Goal: Check status: Check status

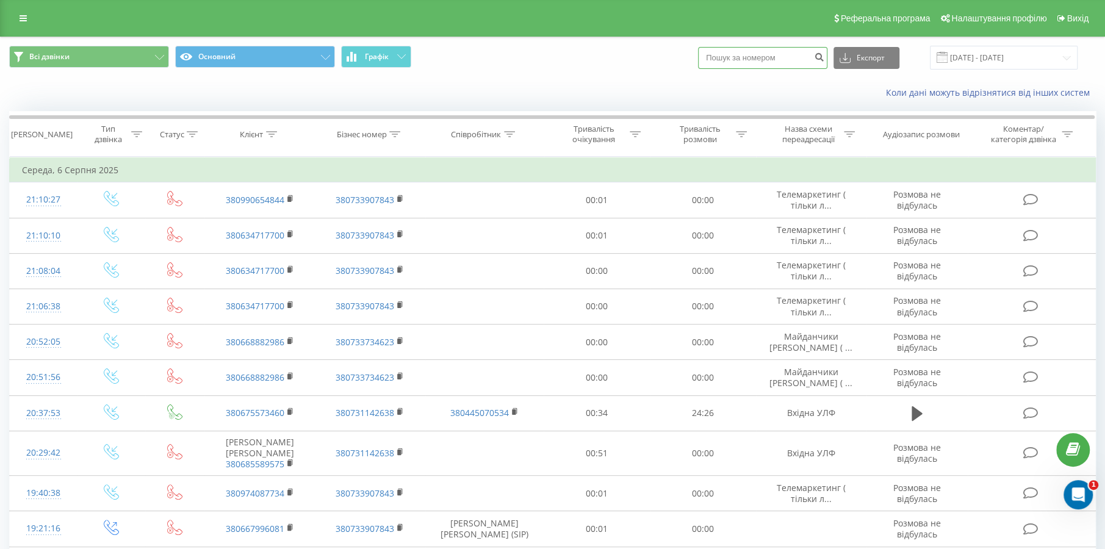
click at [791, 62] on input at bounding box center [762, 58] width 129 height 22
paste input "0992560706"
type input "0992560706"
click at [820, 56] on button "submit" at bounding box center [819, 58] width 16 height 22
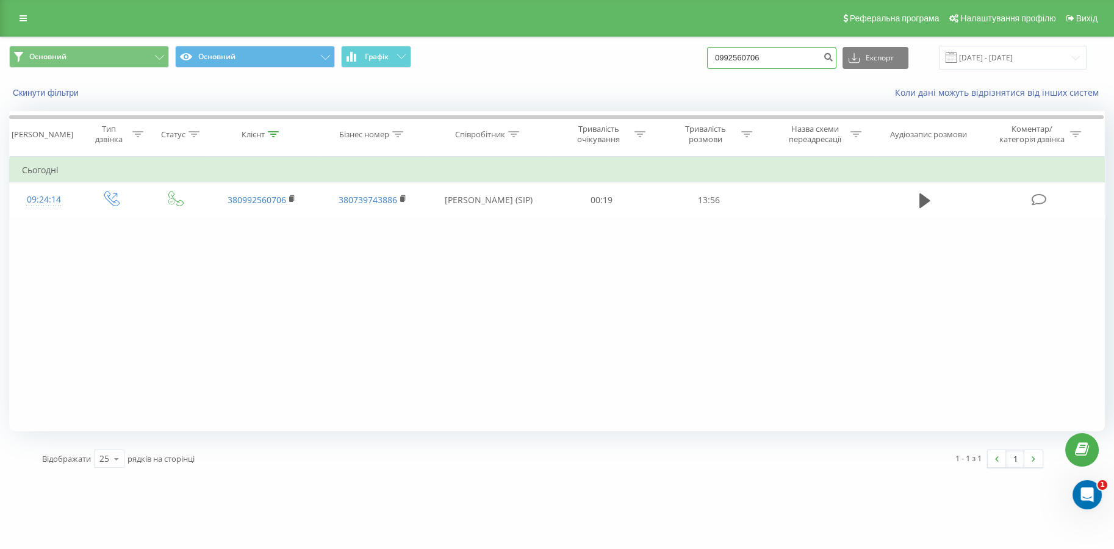
drag, startPoint x: 798, startPoint y: 58, endPoint x: 708, endPoint y: 99, distance: 99.1
click at [627, 87] on div "Основний Основний Графік 0992560706 Експорт .csv .xls .xlsx [DATE] - [DATE] Ски…" at bounding box center [557, 72] width 1113 height 70
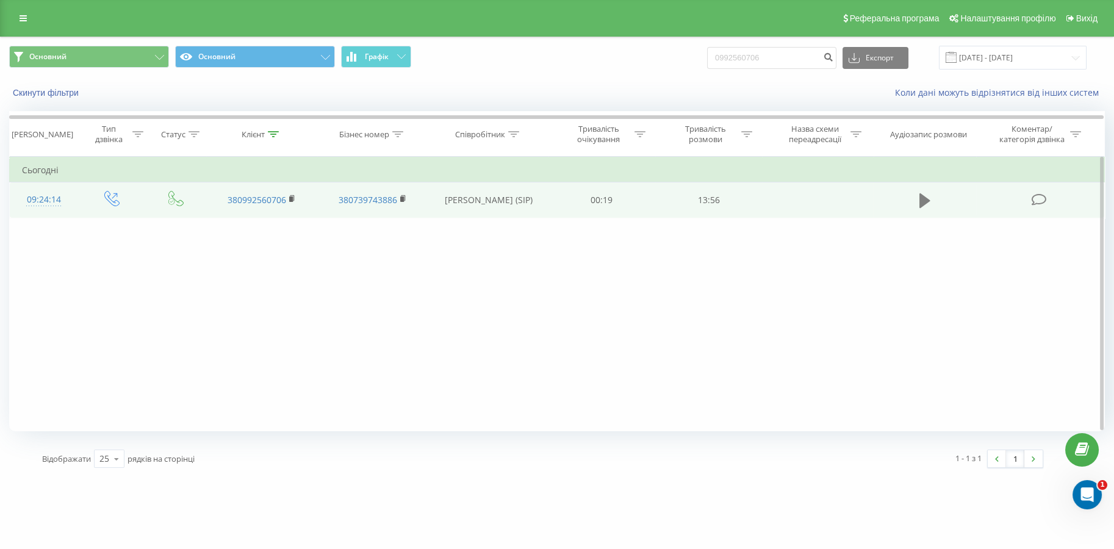
click at [928, 195] on icon at bounding box center [925, 200] width 11 height 17
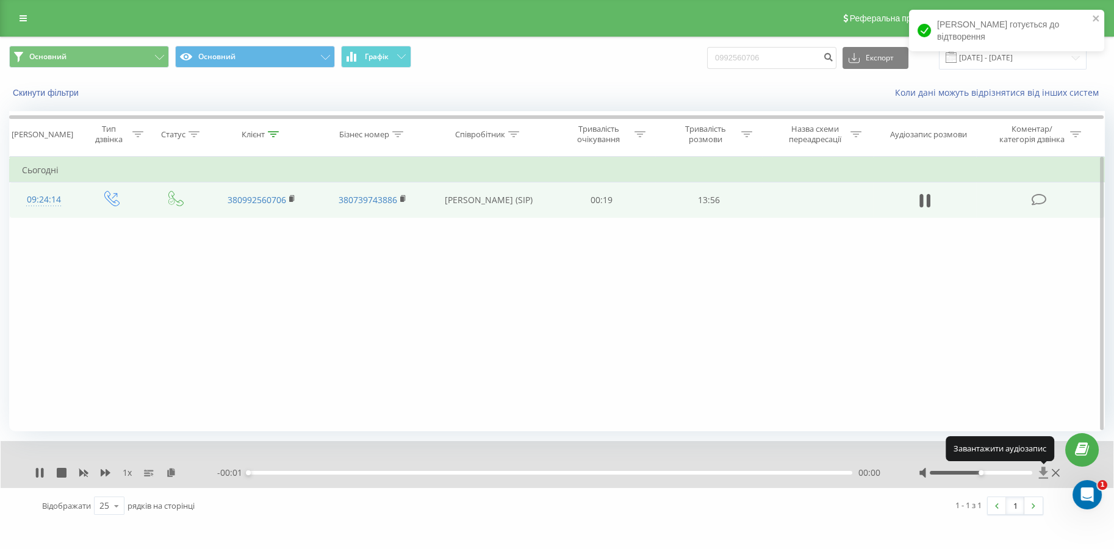
click at [1047, 475] on icon at bounding box center [1044, 473] width 10 height 12
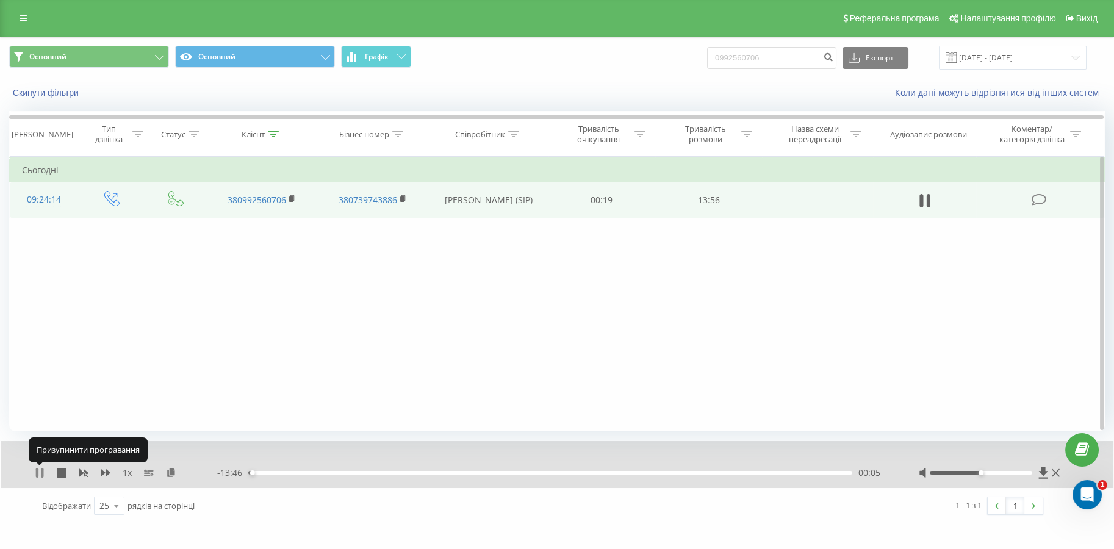
click at [36, 474] on icon at bounding box center [37, 473] width 2 height 10
